Goal: Task Accomplishment & Management: Manage account settings

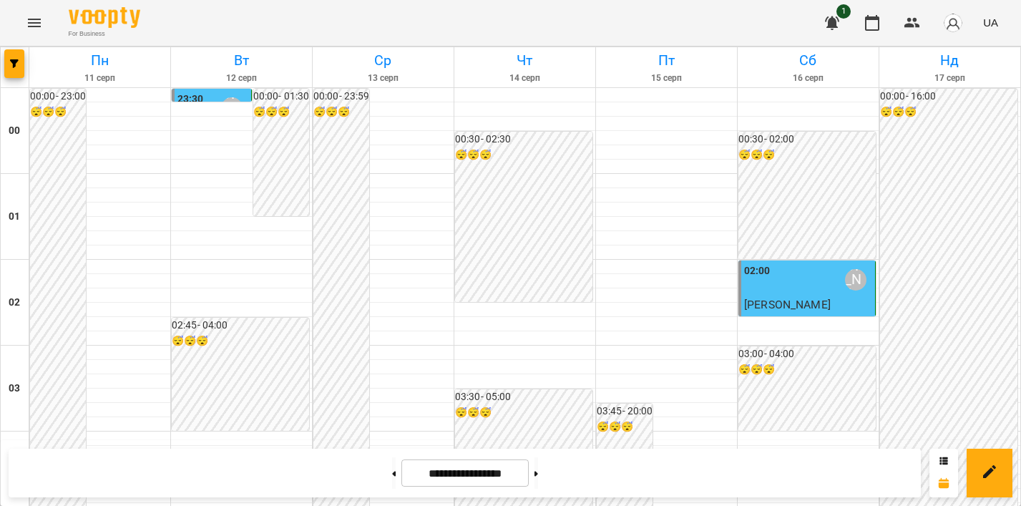
scroll to position [1521, 0]
click at [41, 32] on button "Menu" at bounding box center [34, 23] width 34 height 34
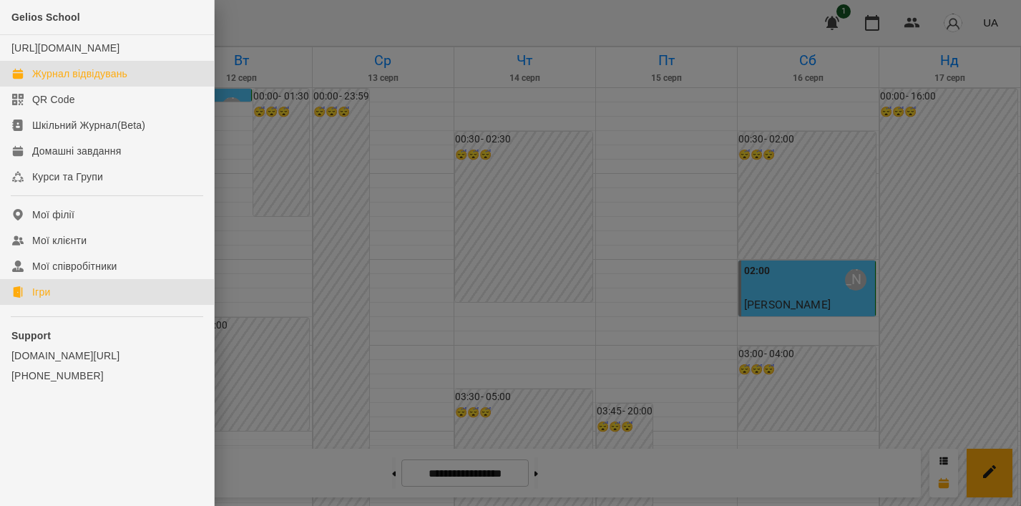
click at [49, 299] on div "Ігри" at bounding box center [41, 292] width 18 height 14
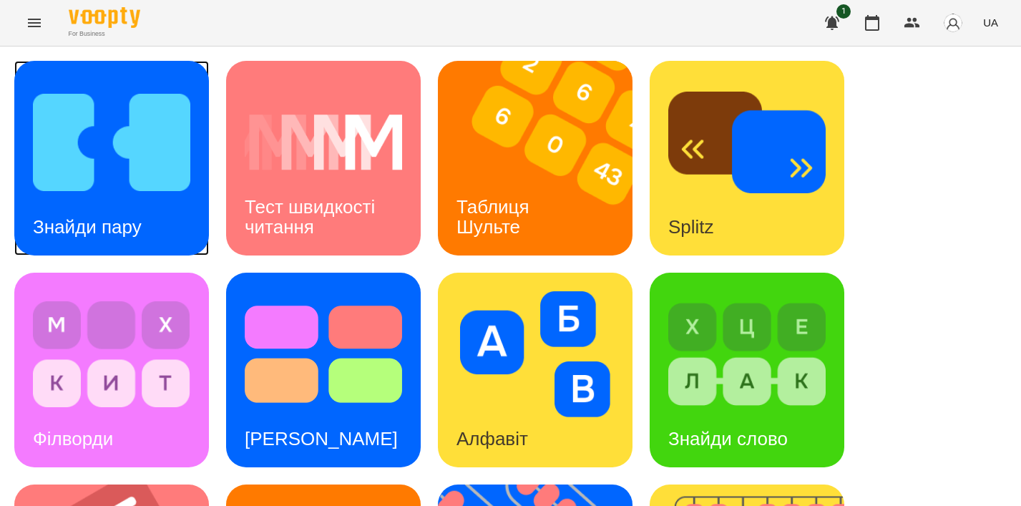
click at [144, 197] on img at bounding box center [111, 142] width 157 height 126
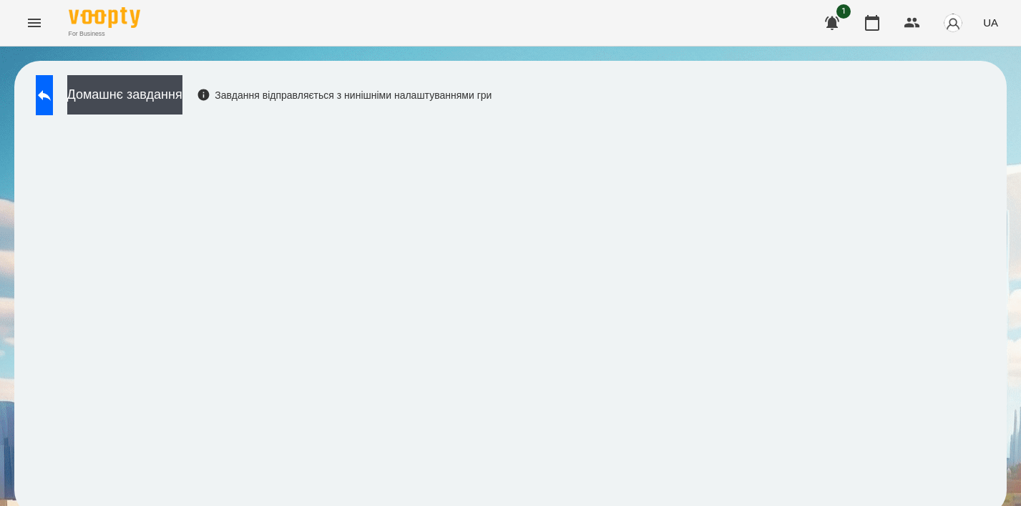
scroll to position [10, 0]
click at [53, 96] on button at bounding box center [44, 95] width 17 height 40
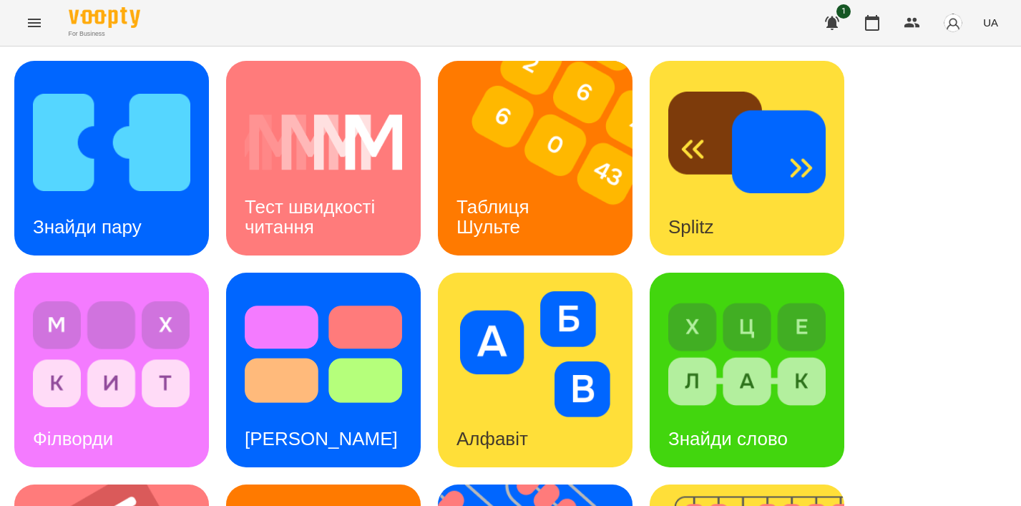
scroll to position [523, 0]
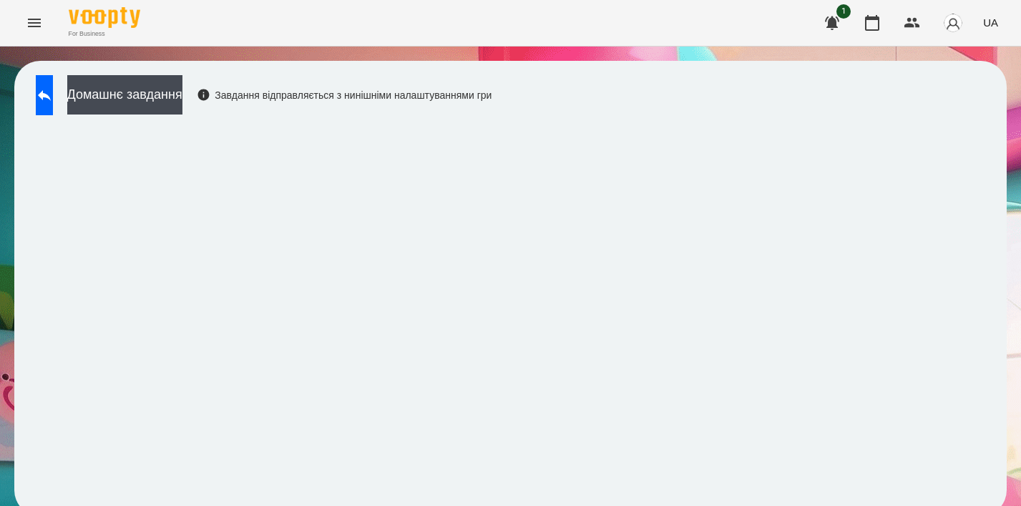
scroll to position [10, 0]
click at [53, 87] on icon at bounding box center [44, 95] width 17 height 17
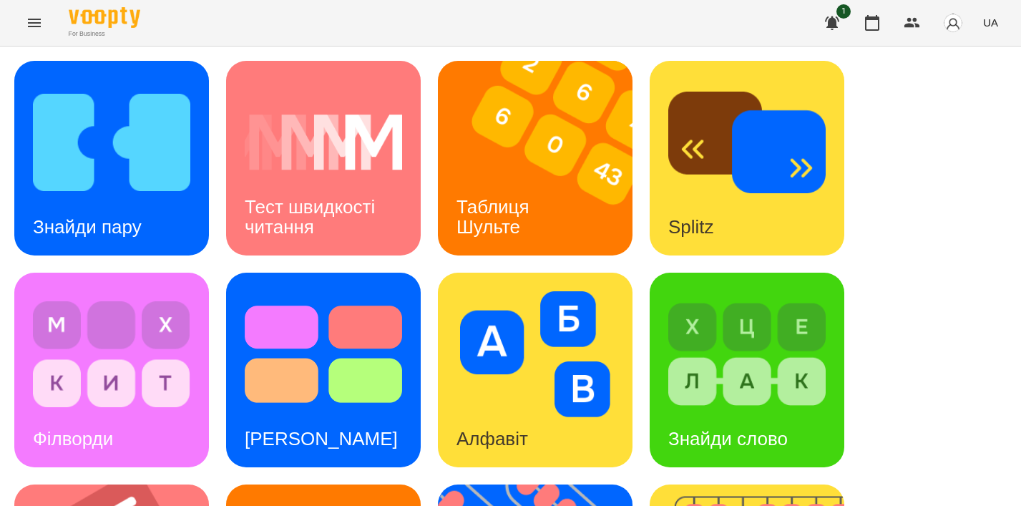
scroll to position [539, 0]
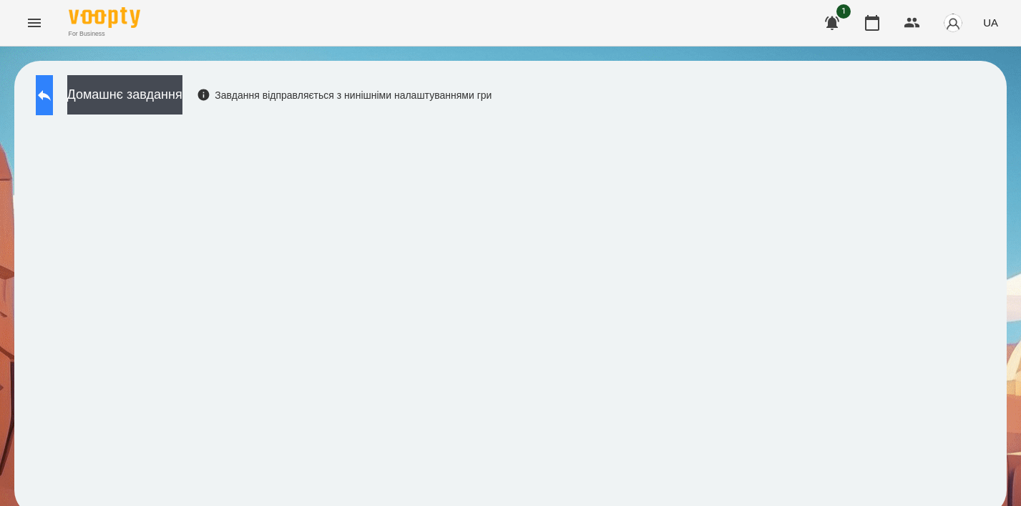
click at [51, 92] on icon at bounding box center [44, 95] width 17 height 17
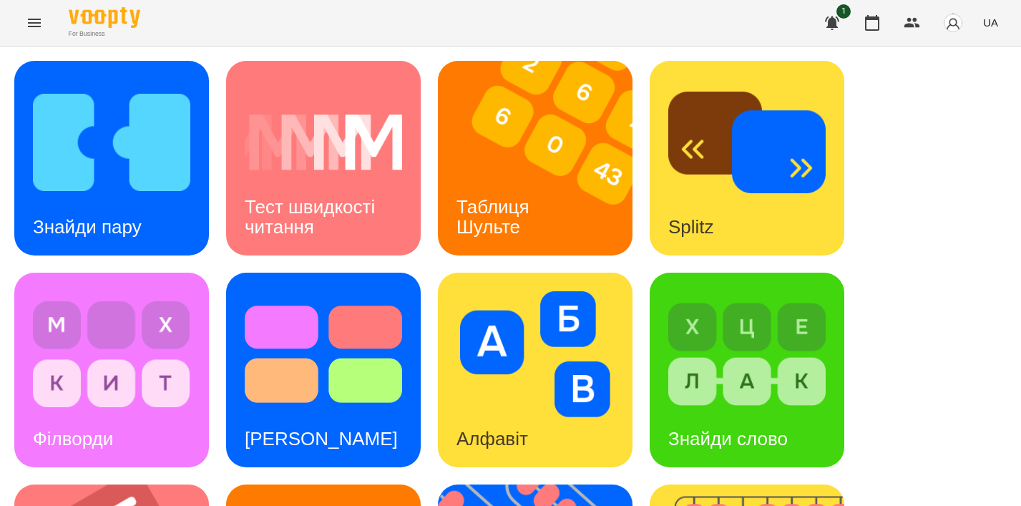
click at [28, 26] on icon "Menu" at bounding box center [34, 23] width 13 height 9
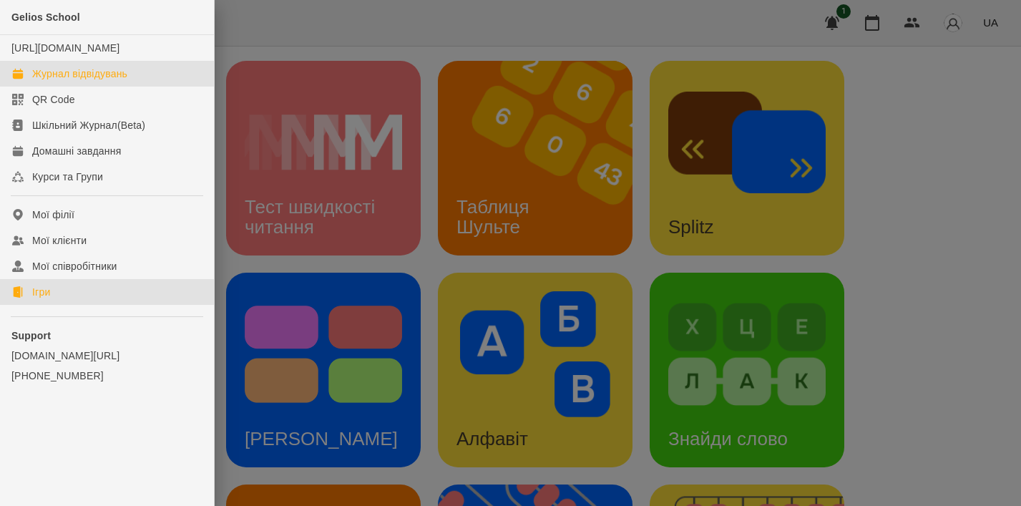
click at [85, 81] on div "Журнал відвідувань" at bounding box center [79, 74] width 95 height 14
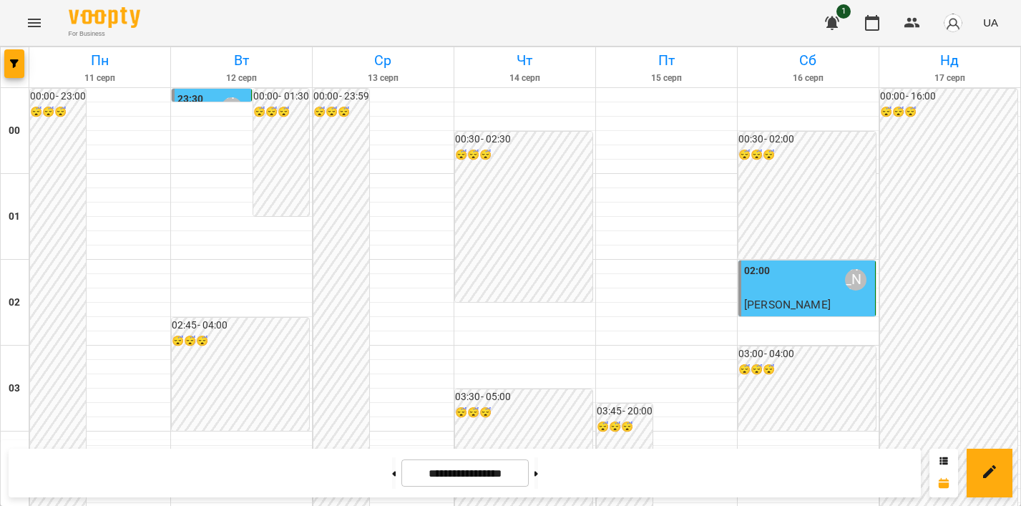
scroll to position [1295, 0]
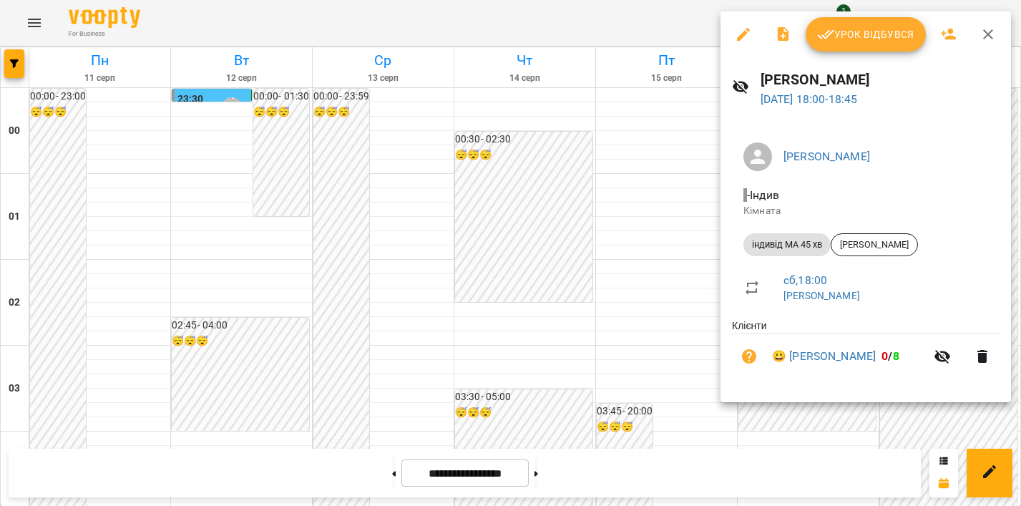
click at [846, 33] on span "Урок відбувся" at bounding box center [865, 34] width 97 height 17
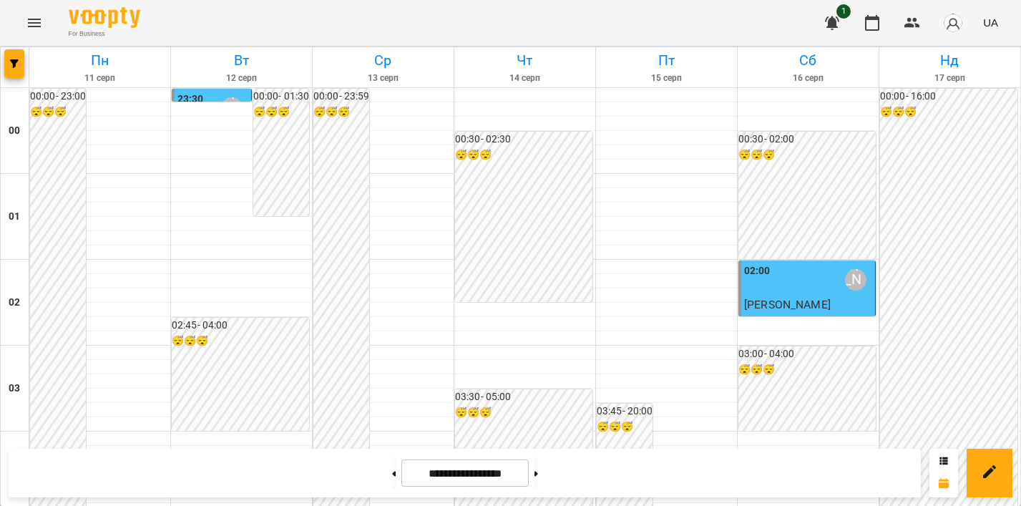
scroll to position [1493, 0]
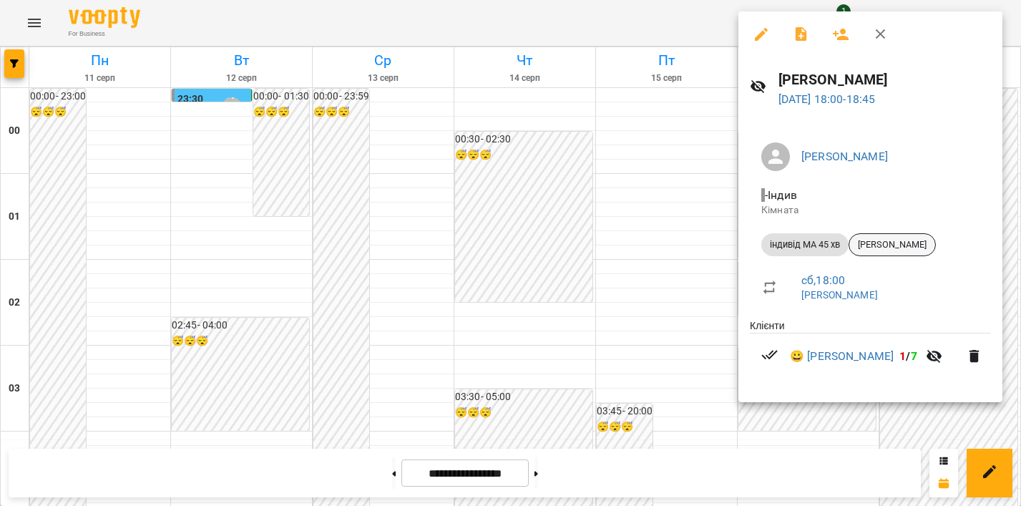
click at [916, 248] on span "[PERSON_NAME]" at bounding box center [892, 244] width 86 height 13
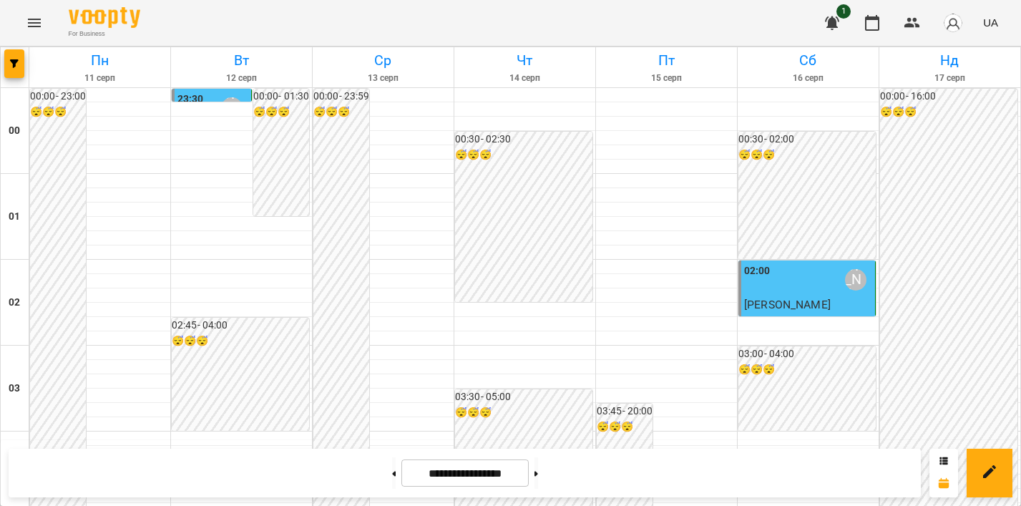
scroll to position [1604, 0]
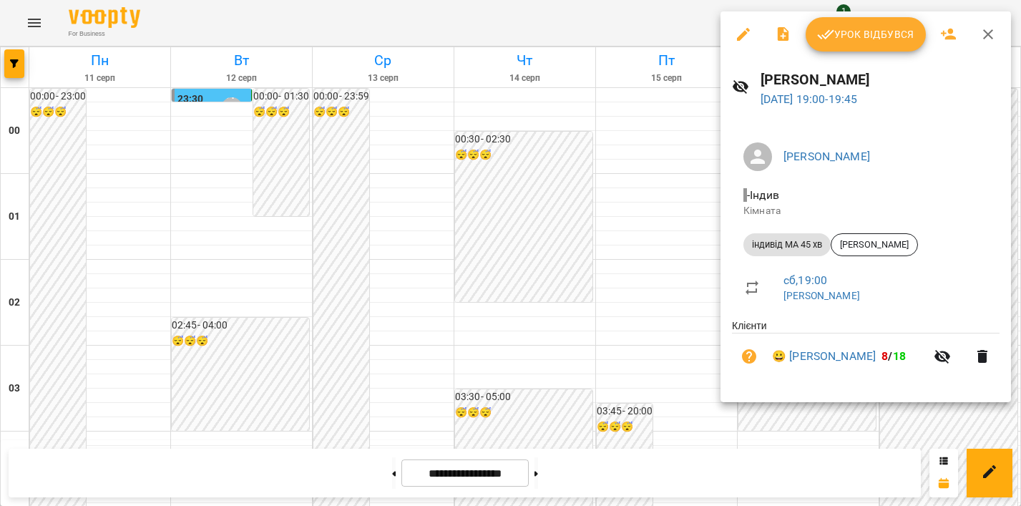
click at [870, 31] on span "Урок відбувся" at bounding box center [865, 34] width 97 height 17
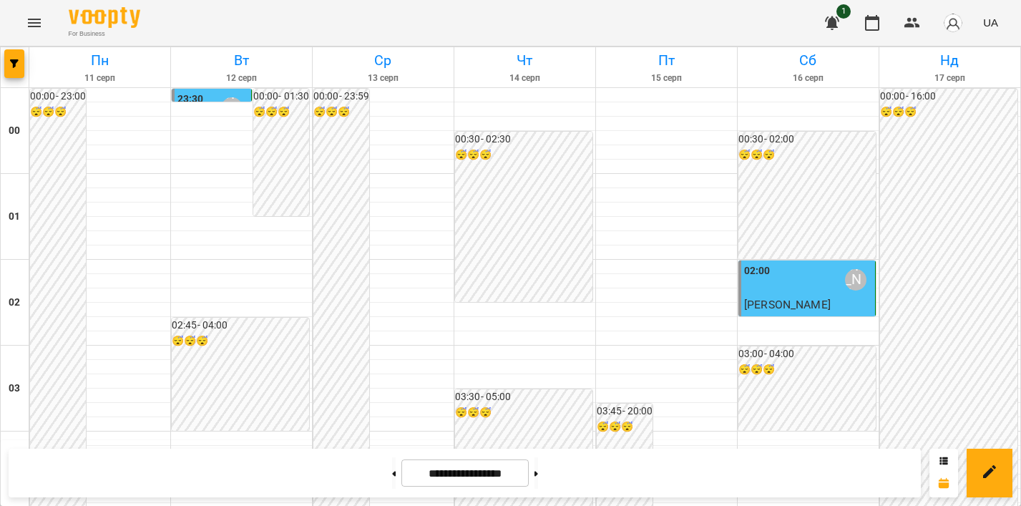
scroll to position [1707, 0]
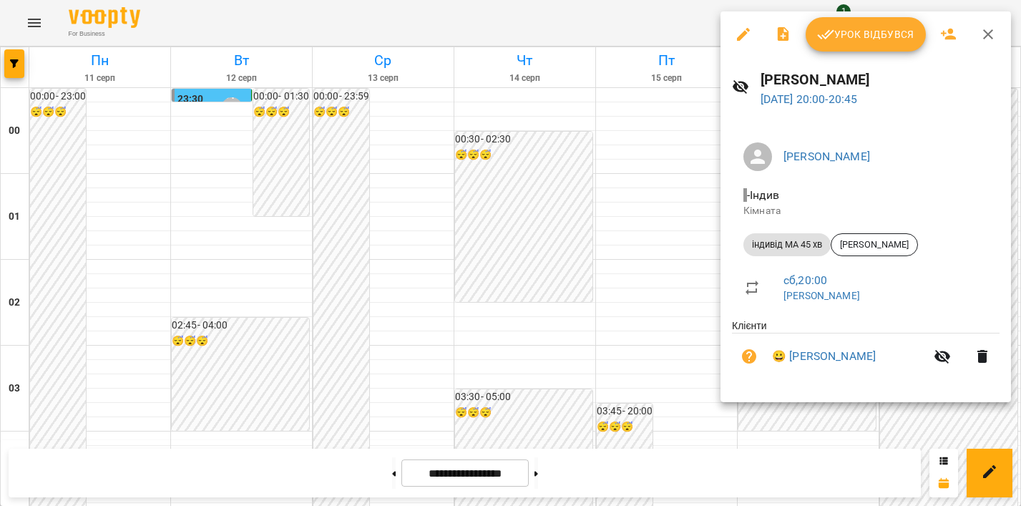
click at [855, 35] on span "Урок відбувся" at bounding box center [865, 34] width 97 height 17
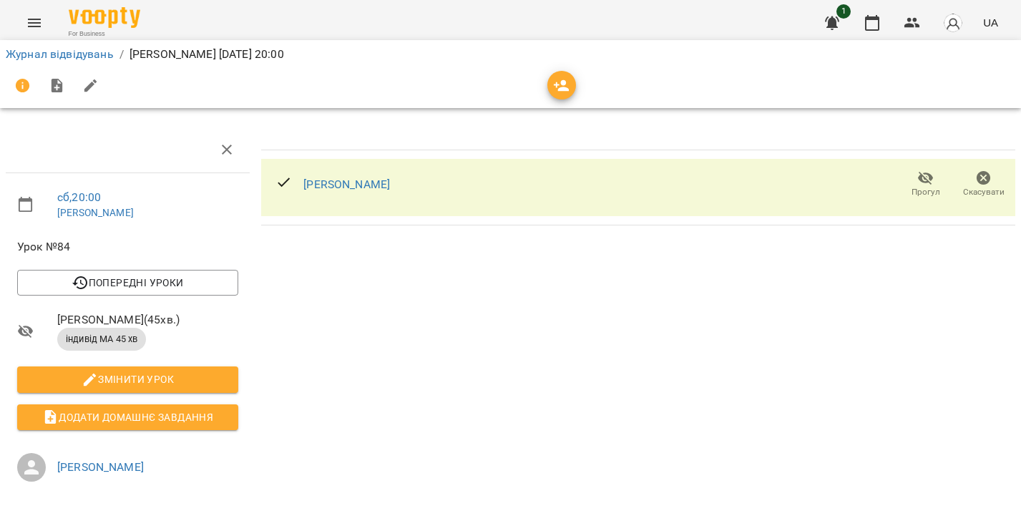
click at [984, 178] on icon "button" at bounding box center [983, 178] width 17 height 17
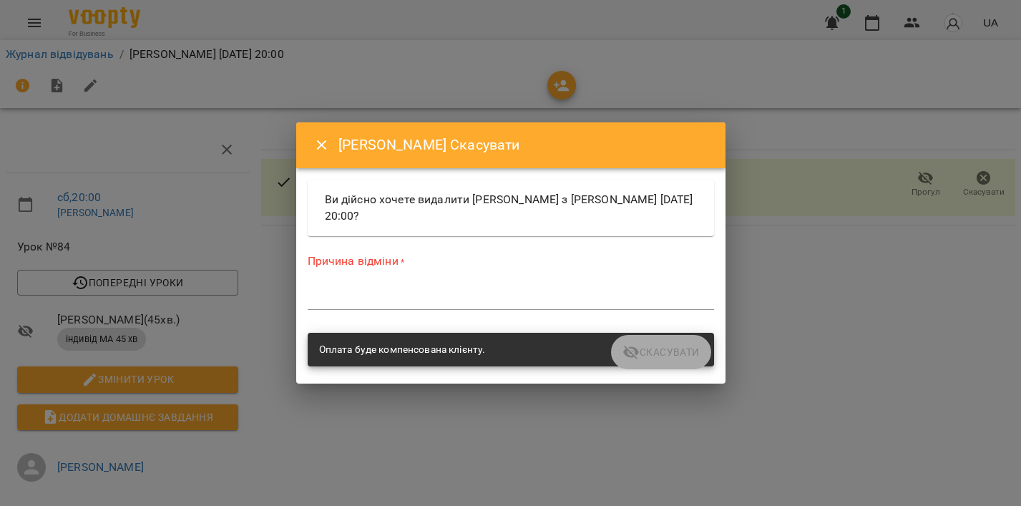
click at [364, 291] on textarea at bounding box center [511, 298] width 406 height 14
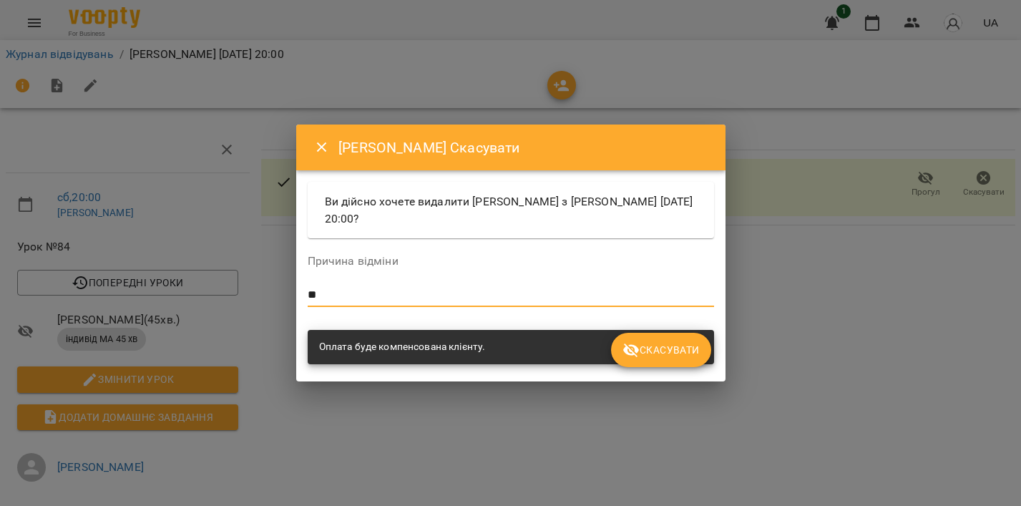
type textarea "*"
type textarea "**********"
click at [645, 345] on span "Скасувати" at bounding box center [660, 349] width 77 height 17
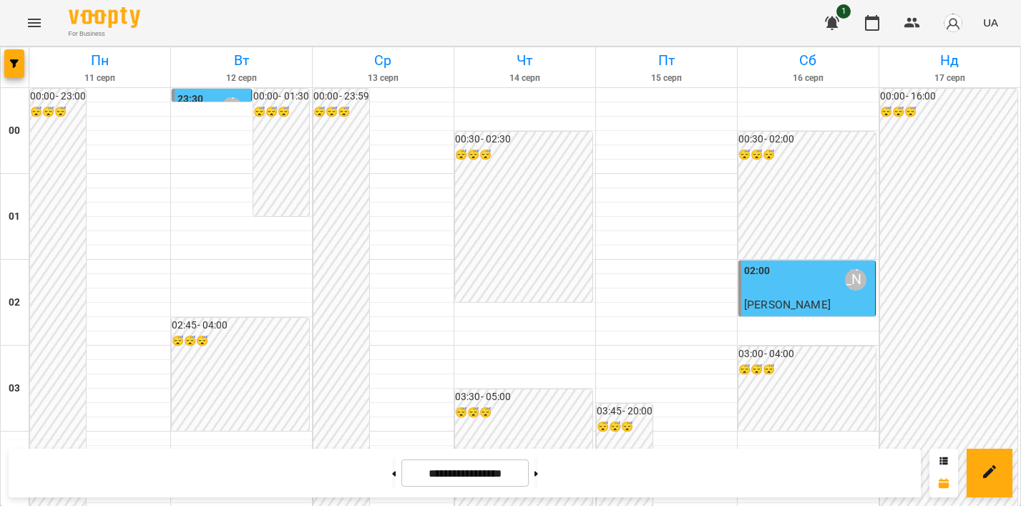
scroll to position [1707, 0]
